Goal: Transaction & Acquisition: Register for event/course

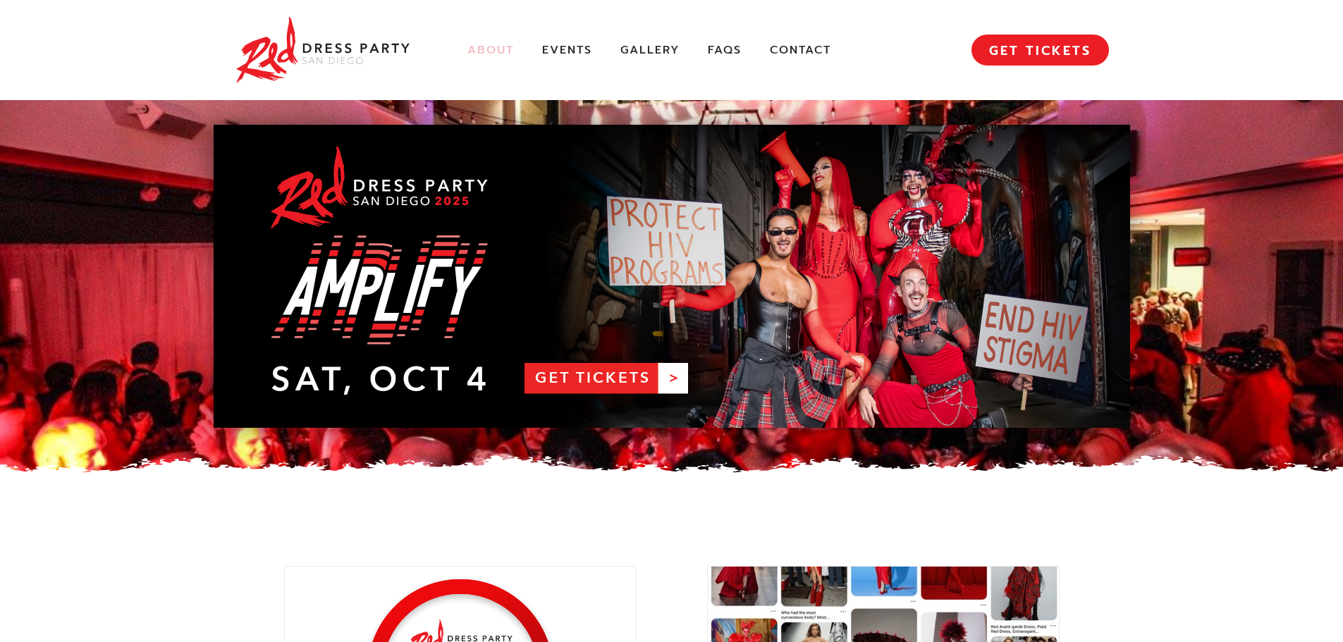
click at [490, 44] on link "About" at bounding box center [490, 50] width 47 height 15
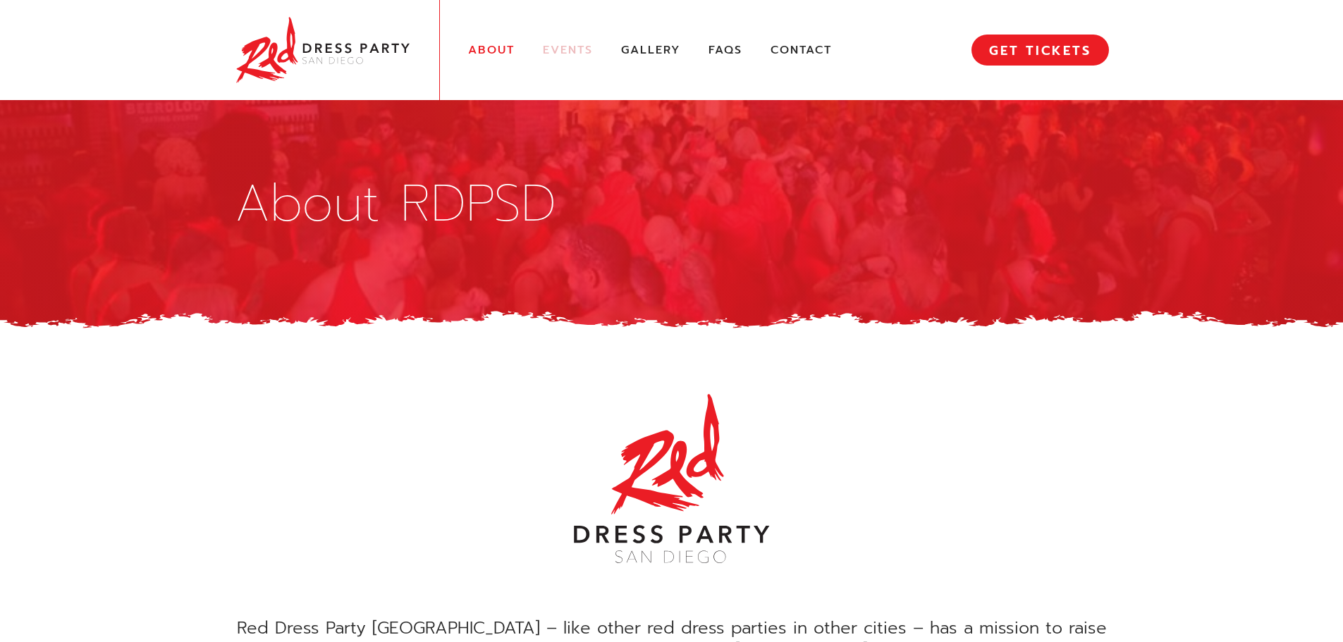
click at [567, 54] on link "Events" at bounding box center [568, 50] width 50 height 15
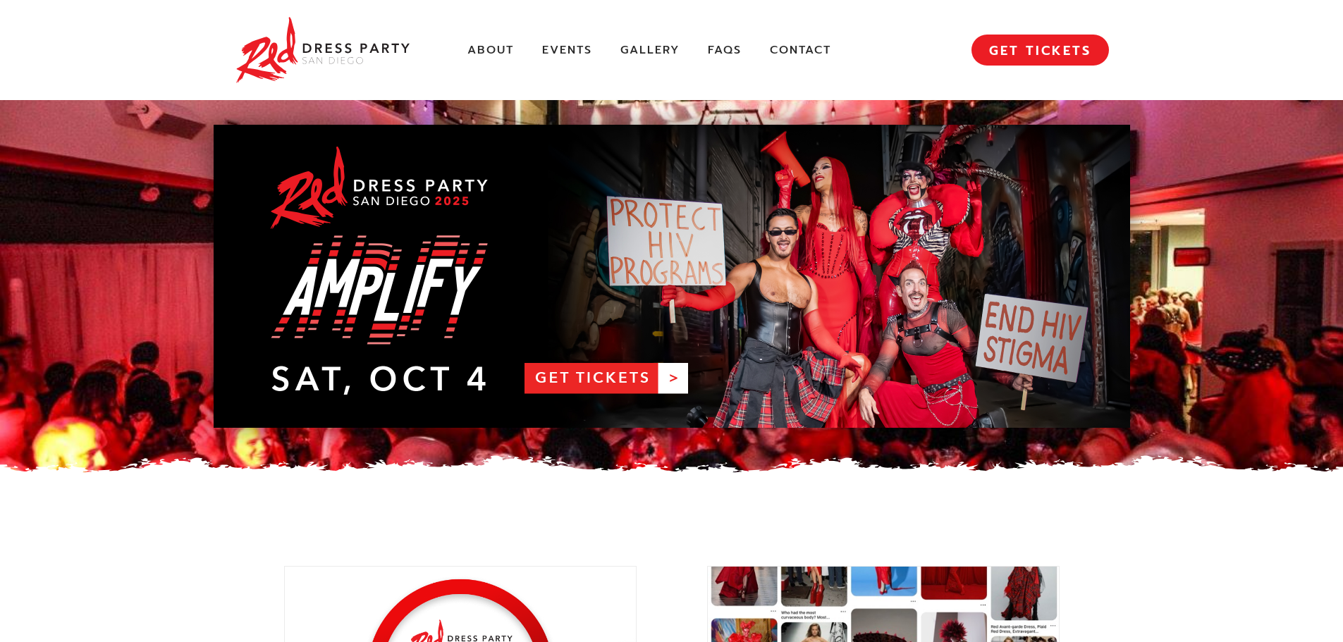
scroll to position [1978, 0]
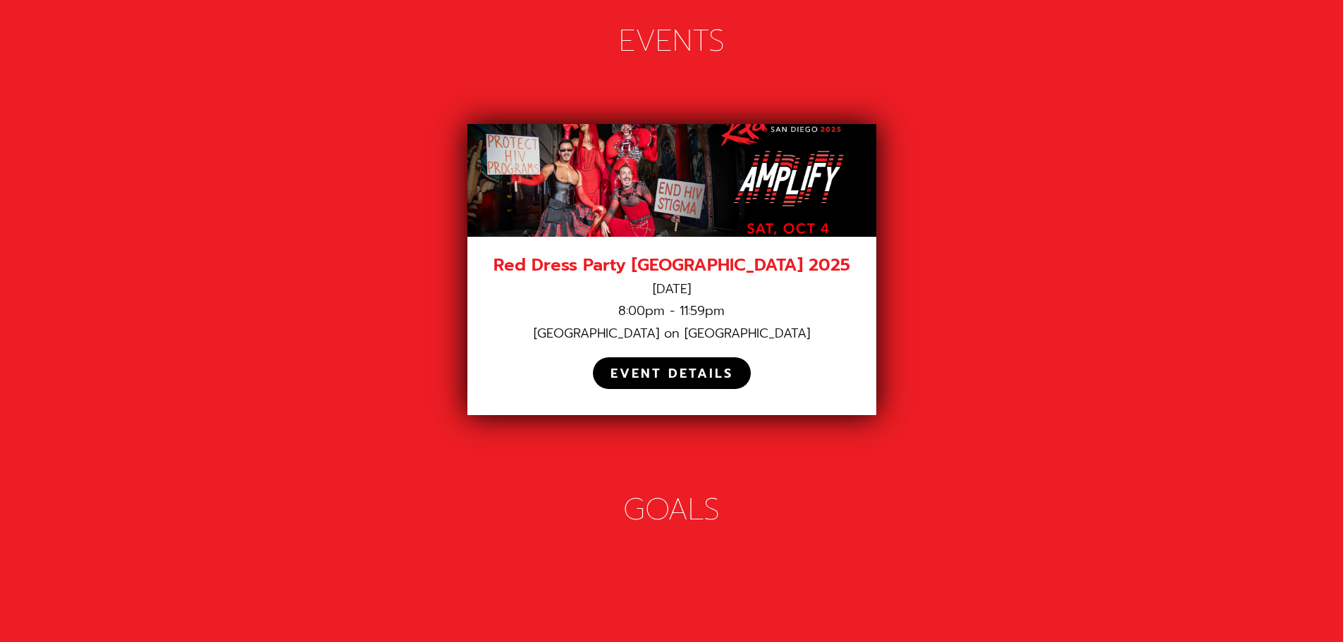
click at [672, 366] on div "EVENT DETAILS" at bounding box center [672, 374] width 123 height 16
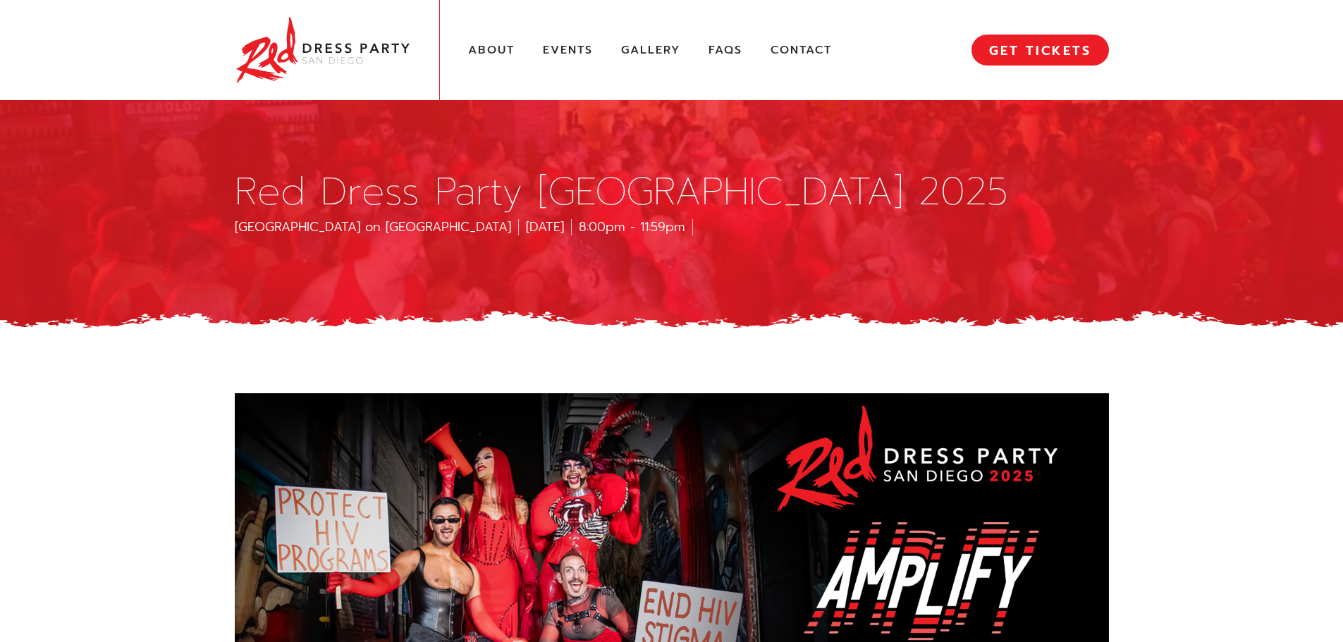
click at [881, 341] on div at bounding box center [671, 333] width 1343 height 56
